Goal: Transaction & Acquisition: Obtain resource

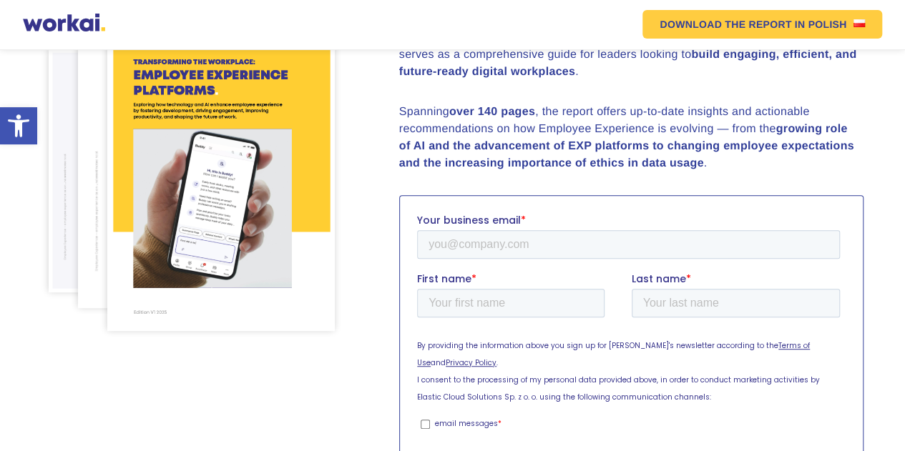
scroll to position [283, 0]
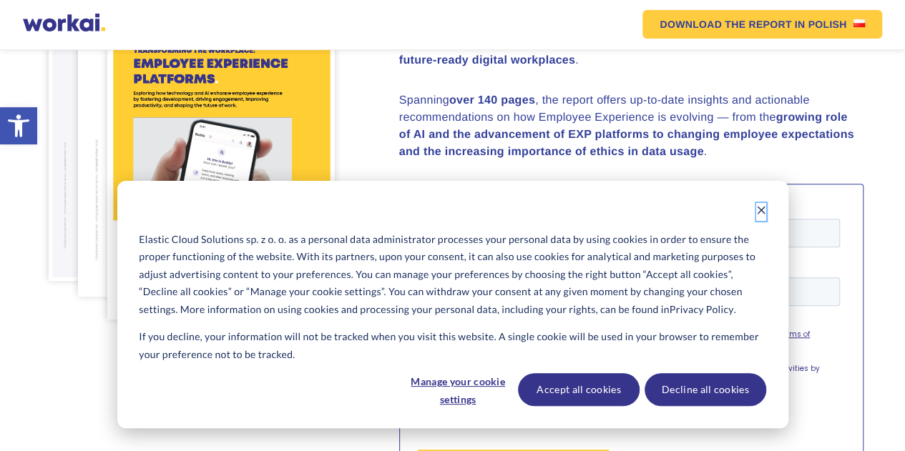
click at [758, 215] on icon "Dismiss cookie banner" at bounding box center [761, 210] width 10 height 10
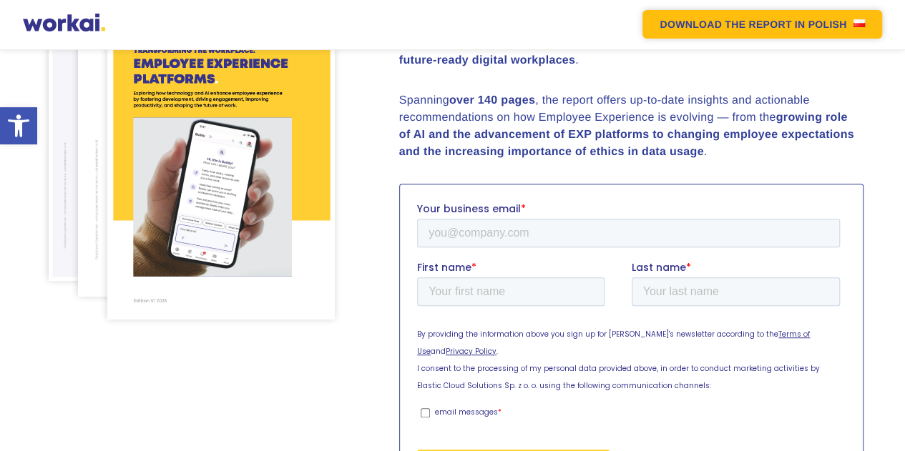
click at [858, 31] on link "DOWNLOAD THE REPORT IN POLISH" at bounding box center [762, 24] width 240 height 29
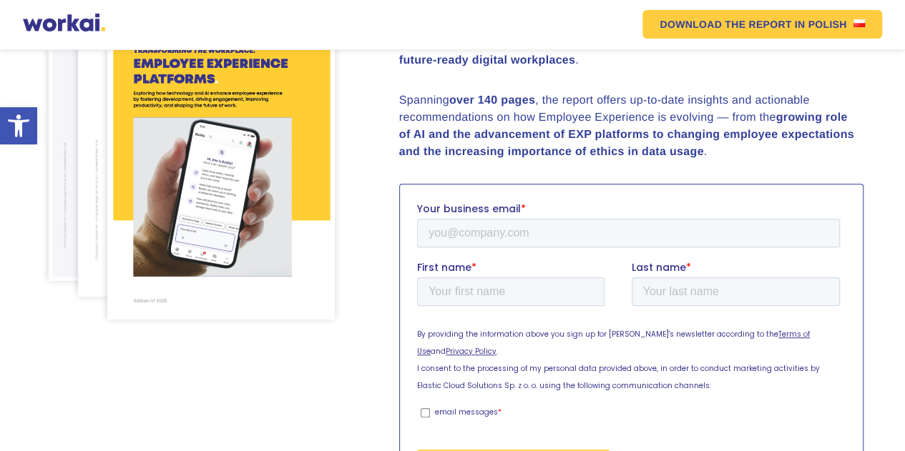
scroll to position [403, 0]
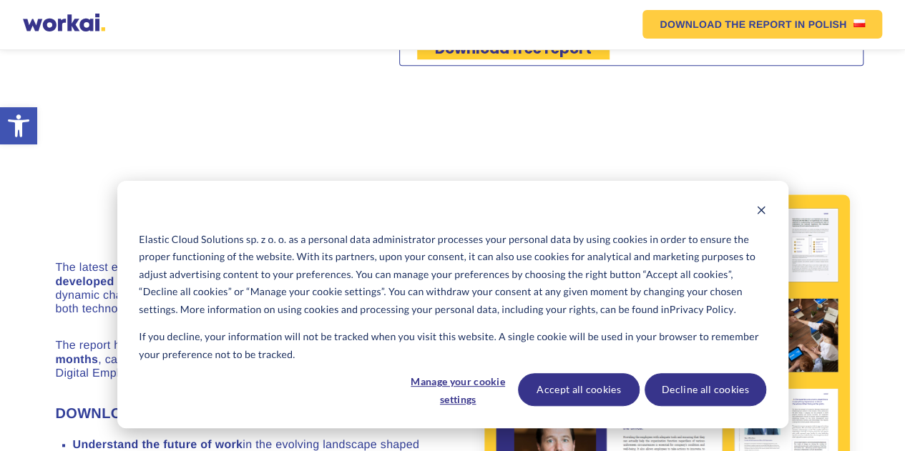
scroll to position [917, 0]
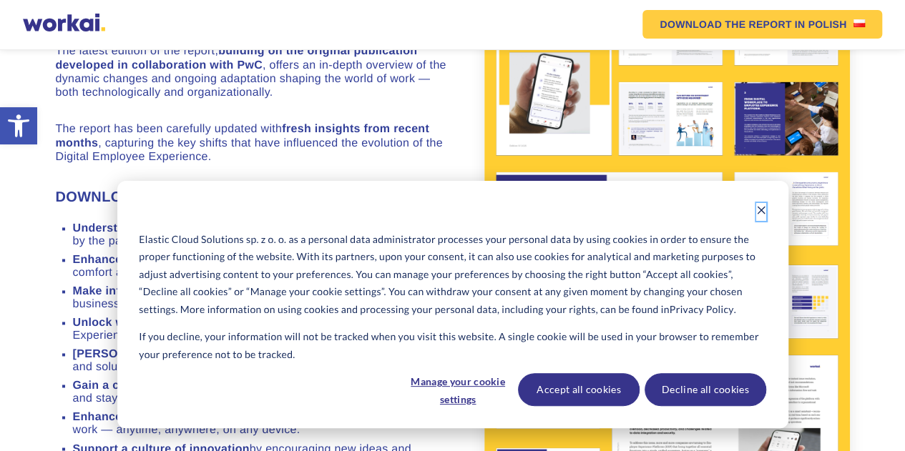
click at [757, 217] on button "Dismiss cookie banner" at bounding box center [761, 212] width 10 height 18
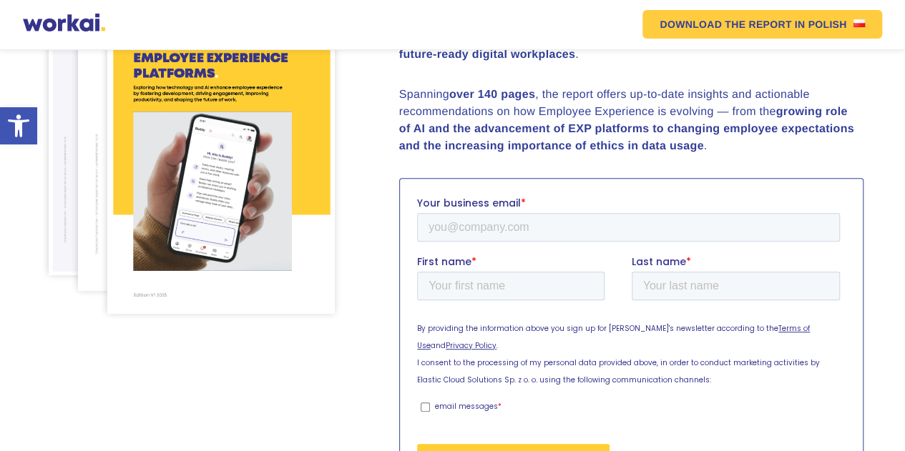
scroll to position [358, 0]
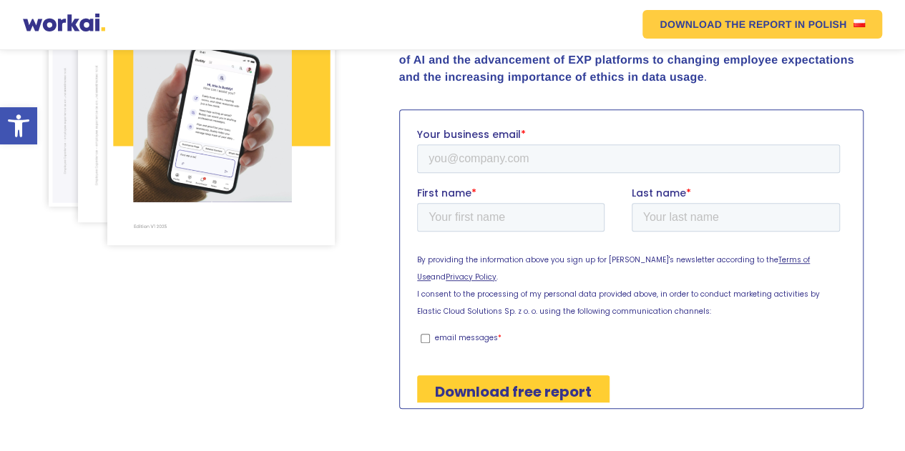
click at [423, 333] on input "email messages *" at bounding box center [424, 337] width 9 height 9
checkbox input "true"
click at [477, 164] on input "Your business email *" at bounding box center [627, 158] width 423 height 29
type input "irengermanova@yandex.ru"
click at [481, 209] on input "First name *" at bounding box center [509, 216] width 187 height 29
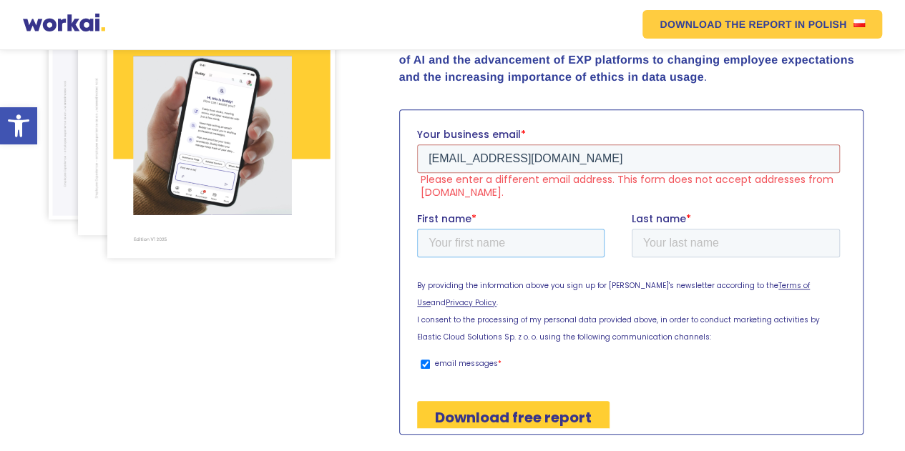
scroll to position [370, 0]
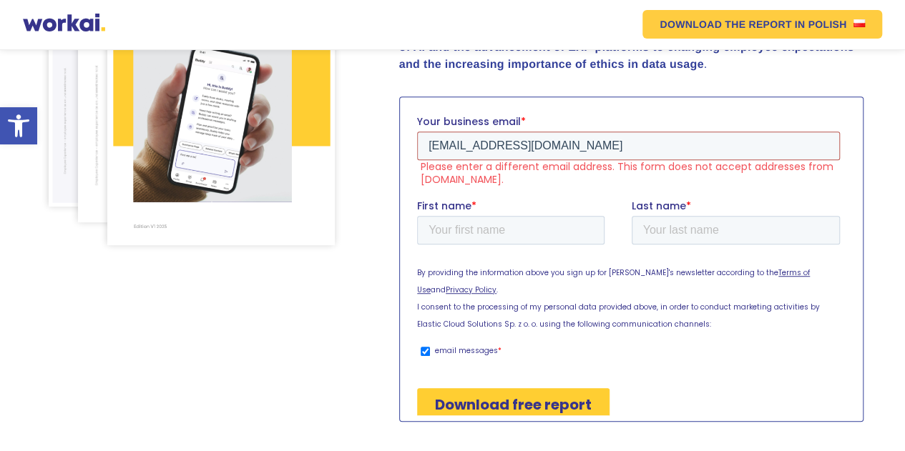
click at [582, 150] on input "irengermanova@yandex.ru" at bounding box center [627, 145] width 423 height 29
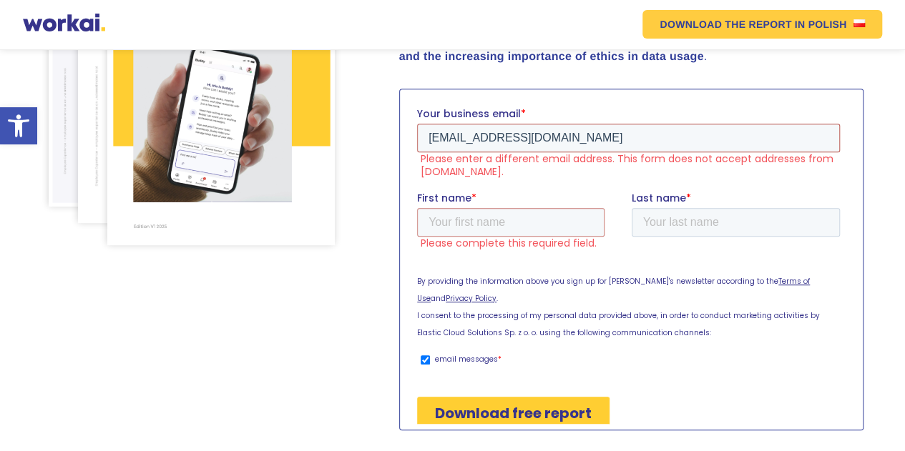
drag, startPoint x: 585, startPoint y: 142, endPoint x: 765, endPoint y: 284, distance: 229.2
click at [416, 144] on html "Your business email * irengermanova@yandex.ru Please enter a different email ad…" at bounding box center [630, 280] width 428 height 348
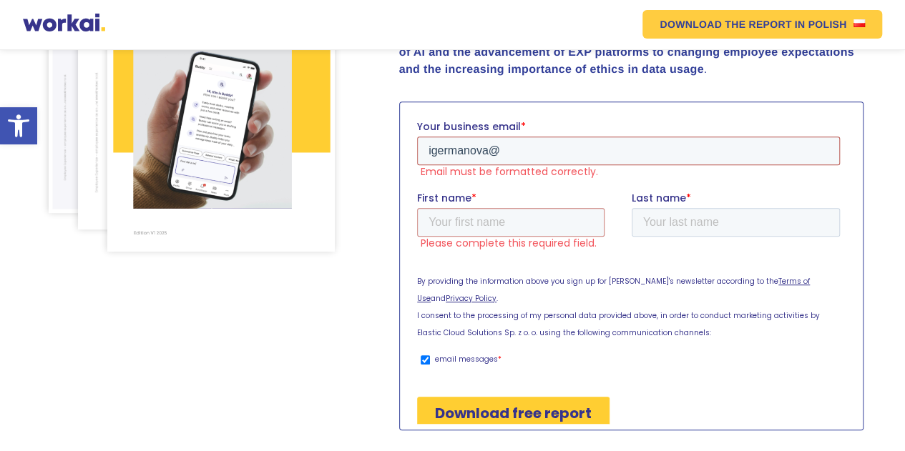
scroll to position [372, 0]
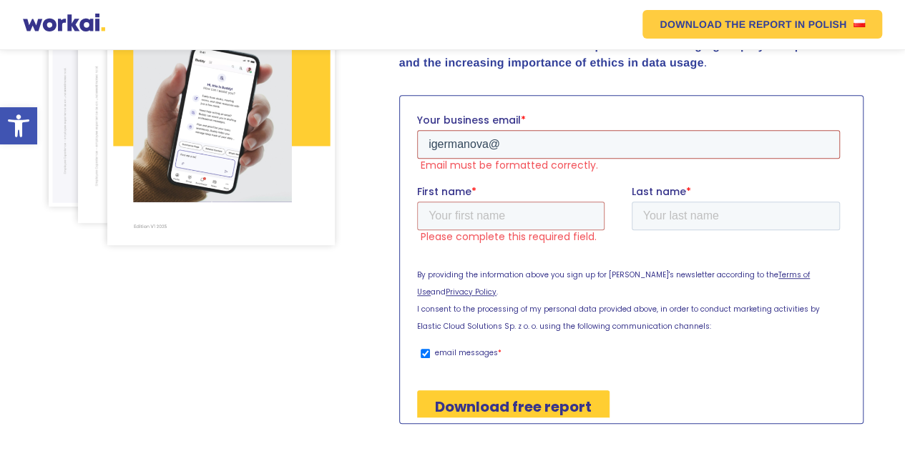
type input "igermanova@cosmosgroup.ru"
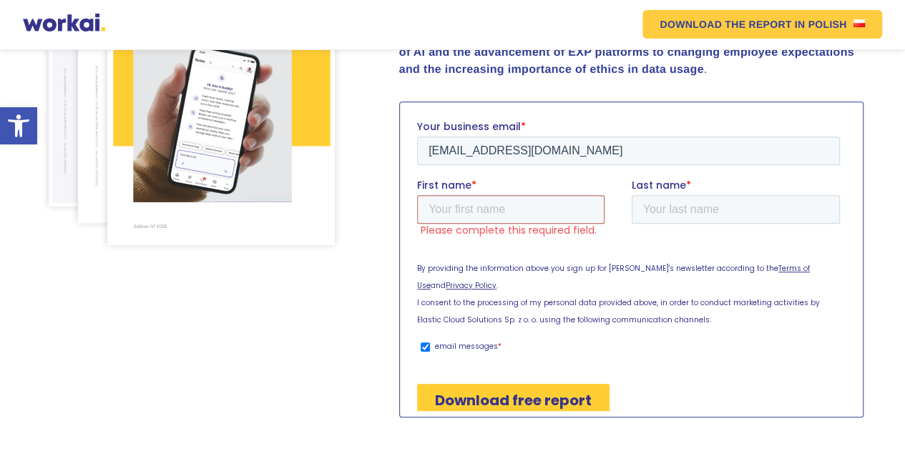
scroll to position [358, 0]
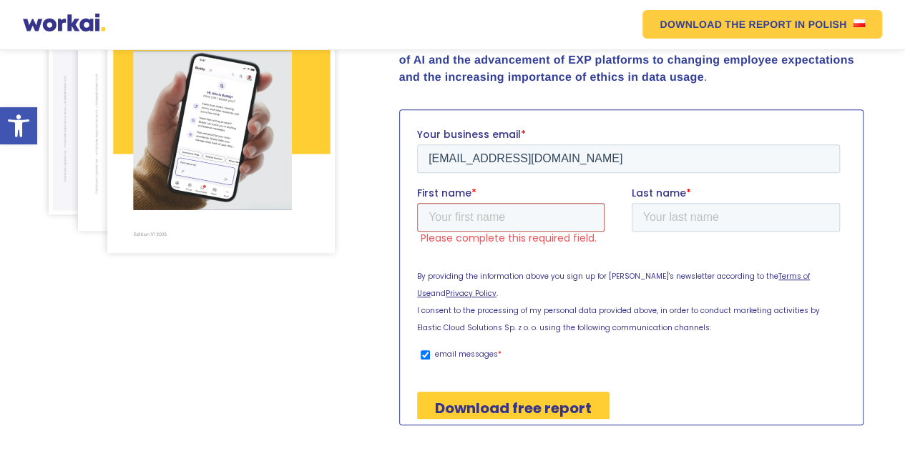
drag, startPoint x: 503, startPoint y: 219, endPoint x: 503, endPoint y: 210, distance: 8.6
click at [503, 210] on input "First name *" at bounding box center [509, 216] width 187 height 29
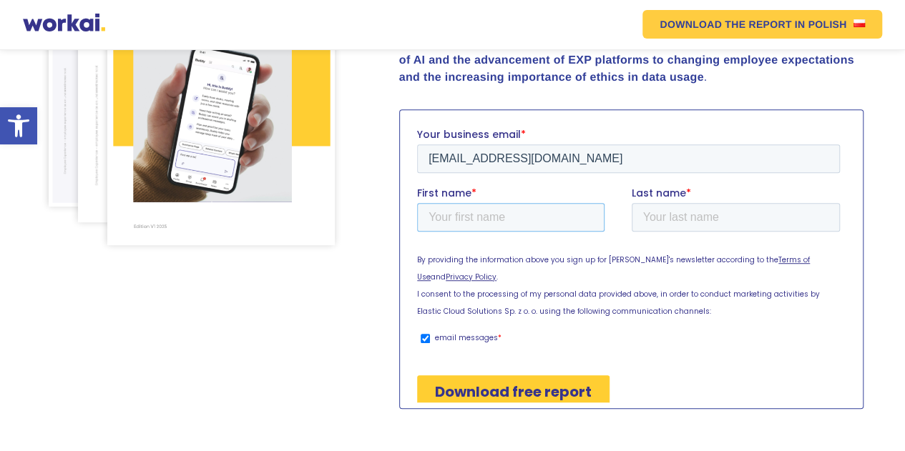
type input "irina"
click at [670, 213] on input "Last name *" at bounding box center [735, 216] width 209 height 29
click at [650, 212] on input "germanova" at bounding box center [735, 216] width 209 height 29
type input "Germanova"
click at [507, 375] on input "Download free report" at bounding box center [512, 391] width 192 height 33
